Goal: Transaction & Acquisition: Purchase product/service

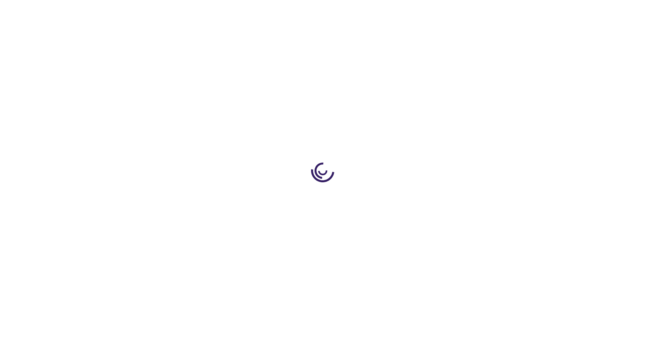
type input "1"
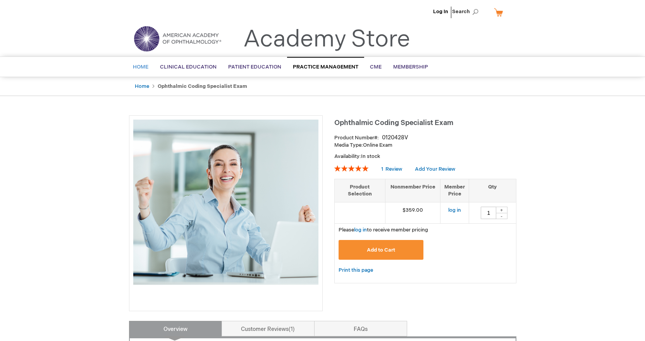
click at [138, 65] on span "Home" at bounding box center [140, 67] width 15 height 6
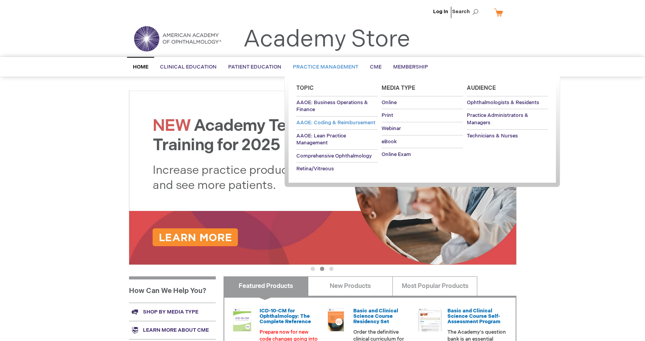
click at [315, 122] on span "AAOE: Coding & Reimbursement" at bounding box center [335, 123] width 79 height 6
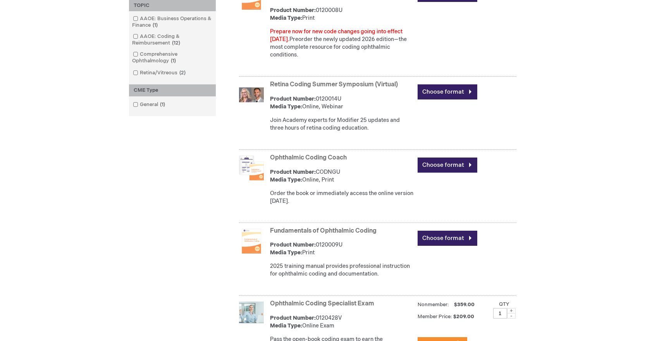
scroll to position [310, 0]
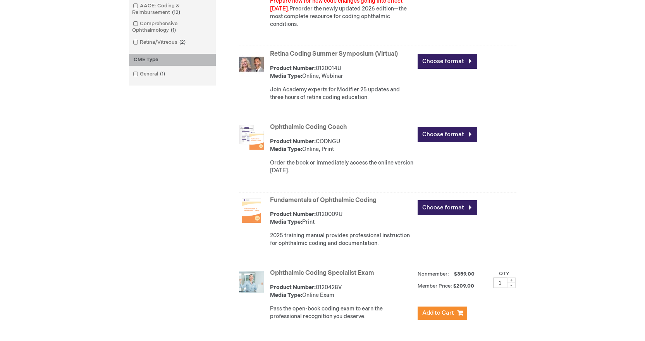
click at [325, 53] on link "Retina Coding Summer Symposium (Virtual)" at bounding box center [334, 53] width 128 height 7
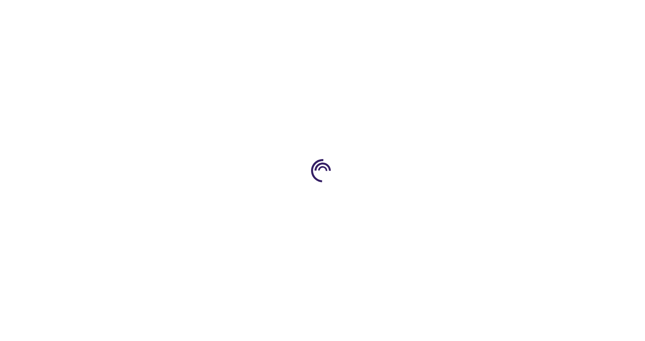
type input "0"
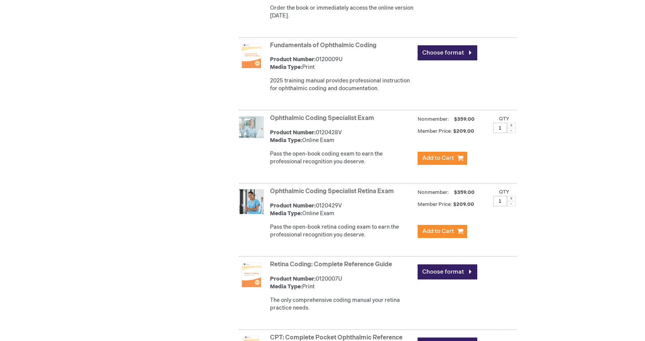
scroll to position [457, 0]
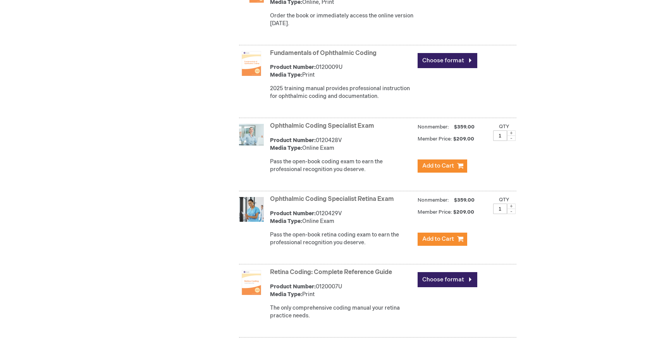
click at [336, 199] on link "Ophthalmic Coding Specialist Retina Exam" at bounding box center [332, 199] width 124 height 7
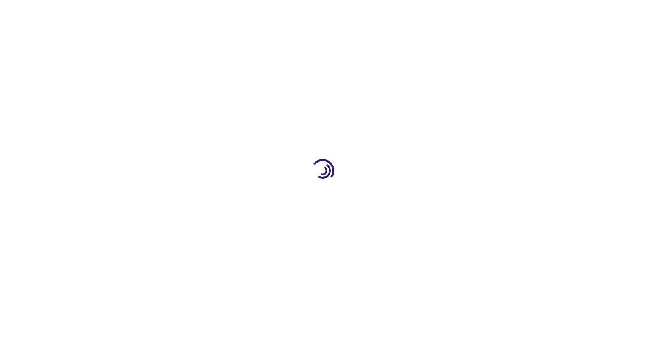
type input "1"
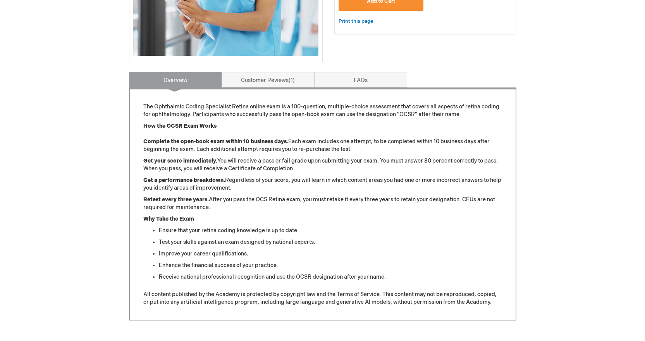
scroll to position [310, 0]
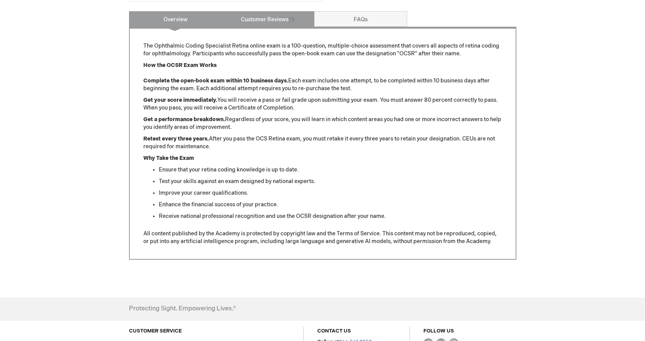
click at [270, 23] on link "Customer Reviews 1" at bounding box center [268, 18] width 93 height 15
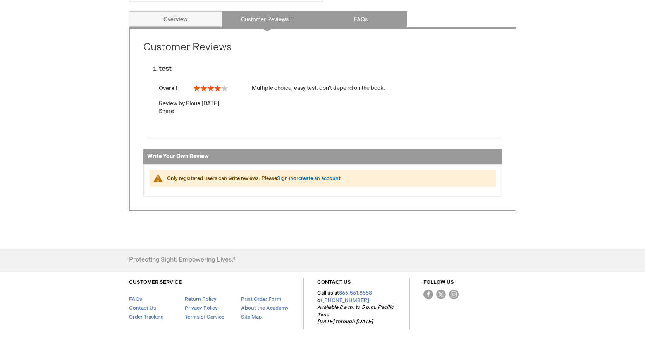
click at [365, 22] on link "FAQs" at bounding box center [360, 18] width 93 height 15
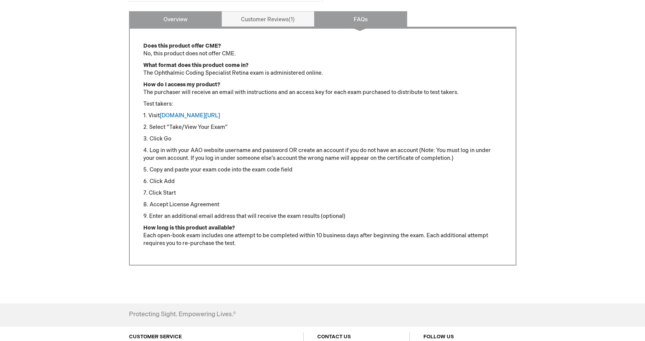
click at [186, 22] on link "Overview" at bounding box center [175, 18] width 93 height 15
